Goal: Transaction & Acquisition: Download file/media

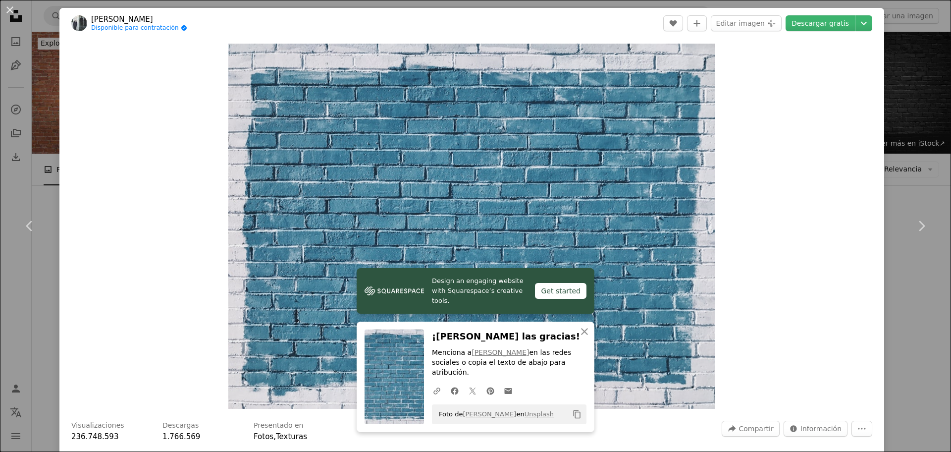
scroll to position [545, 0]
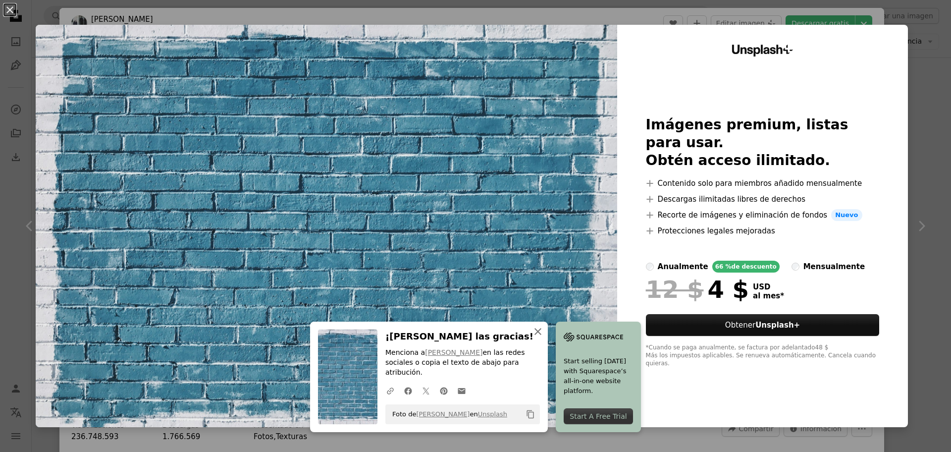
click at [539, 337] on icon "An X shape" at bounding box center [538, 331] width 12 height 12
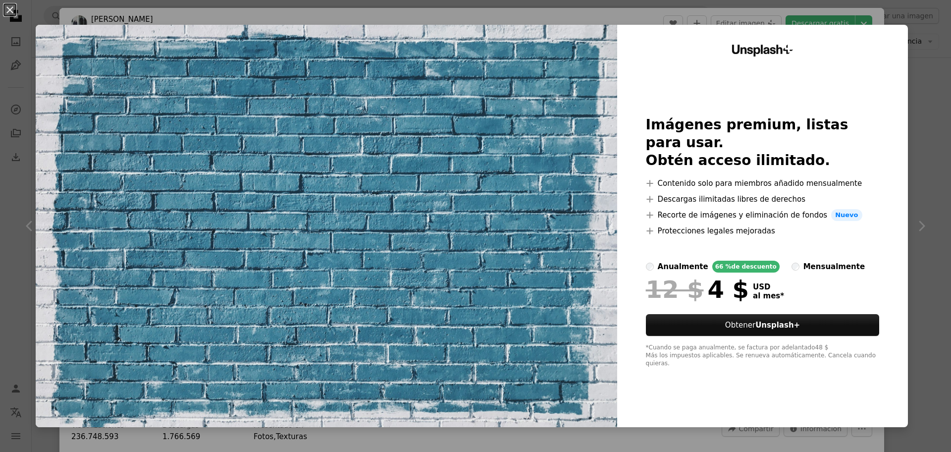
click at [16, 42] on div "An X shape Unsplash+ Imágenes premium, listas para usar. Obtén acceso ilimitado…" at bounding box center [475, 226] width 951 height 452
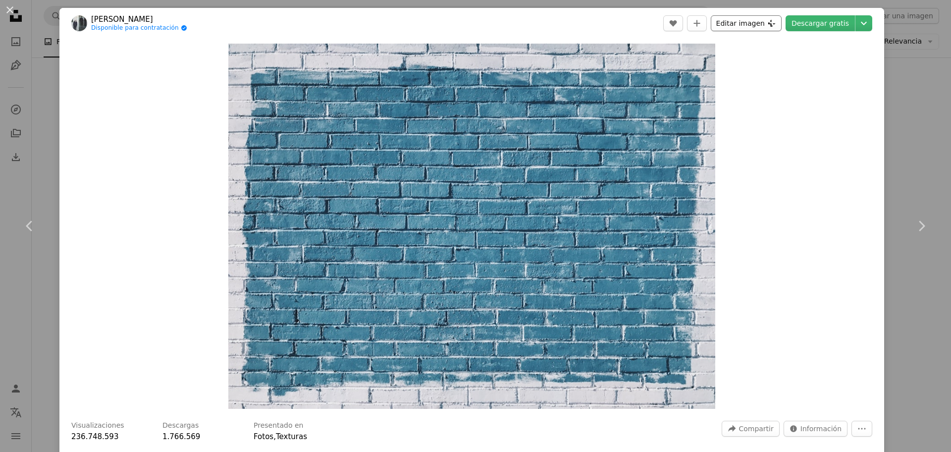
click at [762, 22] on button "Editar imagen Plus sign for Unsplash+" at bounding box center [746, 23] width 71 height 16
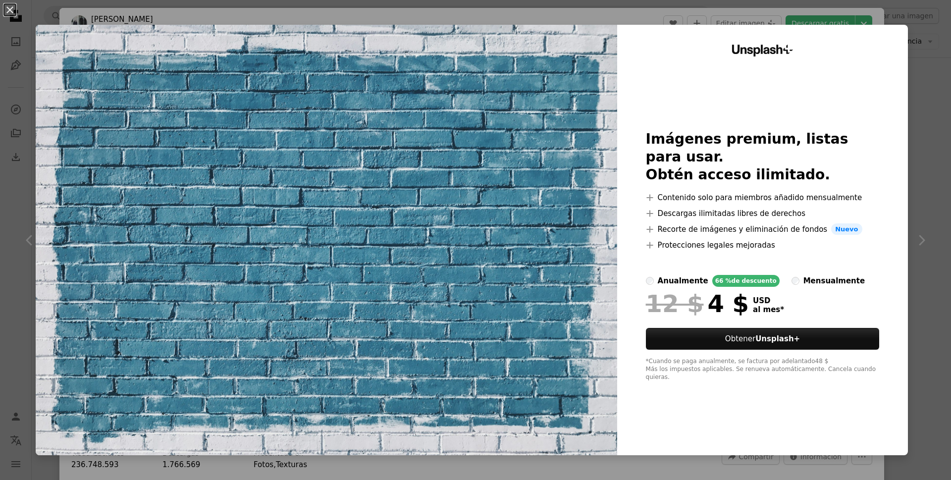
click at [16, 43] on div "An X shape Unsplash+ Imágenes premium, listas para usar. Obtén acceso ilimitado…" at bounding box center [475, 240] width 951 height 480
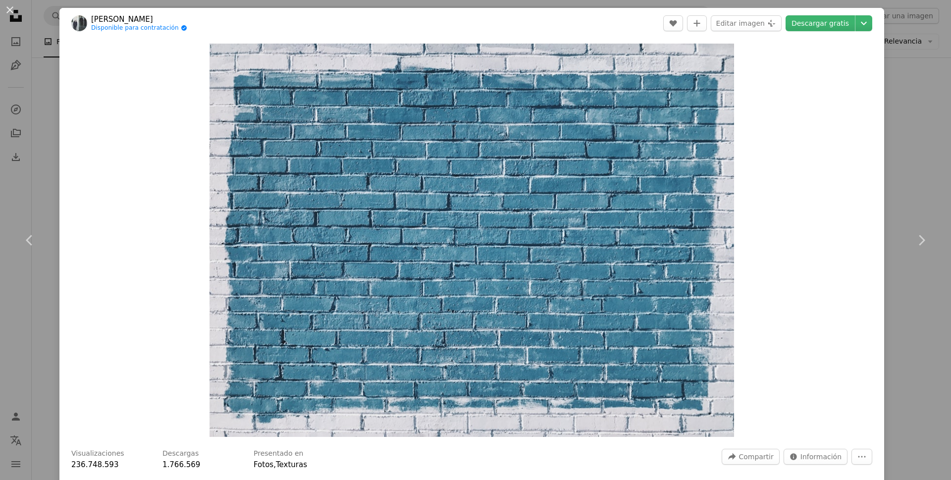
click at [15, 40] on div "An X shape Chevron left Chevron right [PERSON_NAME] Disponible para contratació…" at bounding box center [475, 240] width 951 height 480
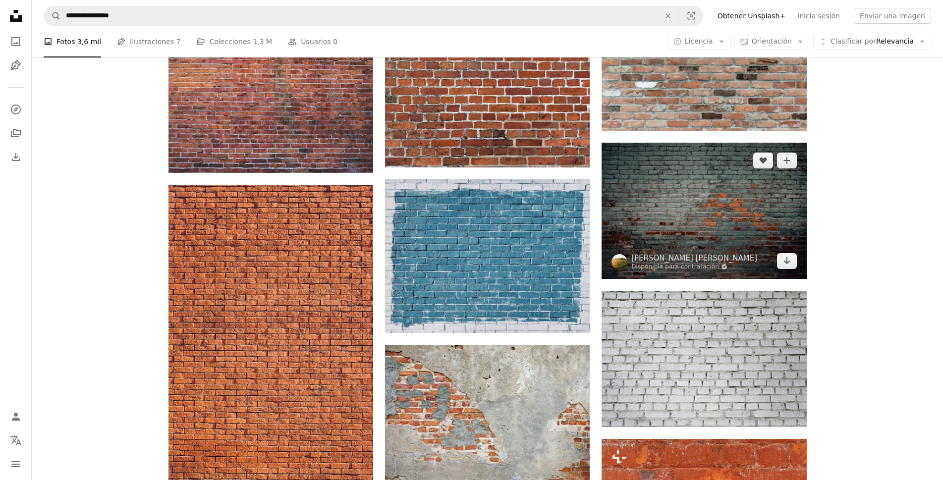
click at [688, 207] on img at bounding box center [703, 211] width 205 height 136
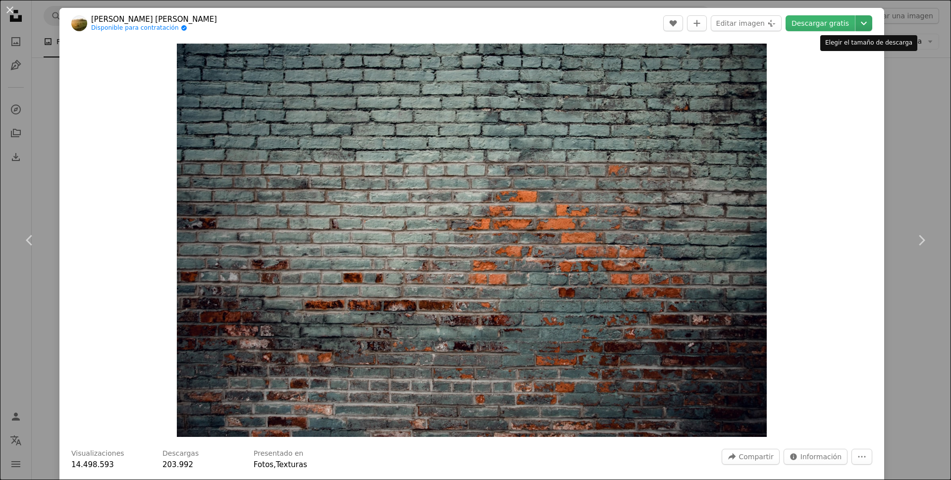
click at [867, 20] on icon "Chevron down" at bounding box center [864, 23] width 16 height 12
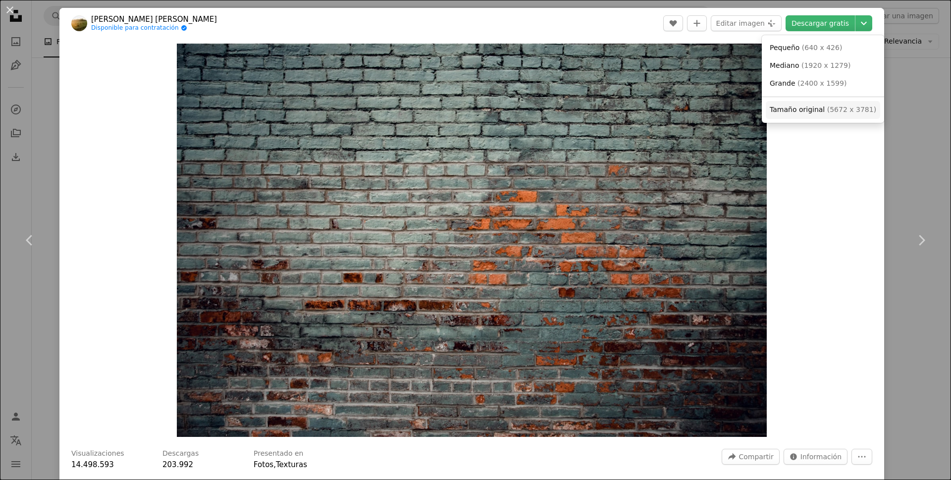
click at [812, 113] on span "Tamaño original" at bounding box center [797, 110] width 55 height 8
